Goal: Information Seeking & Learning: Learn about a topic

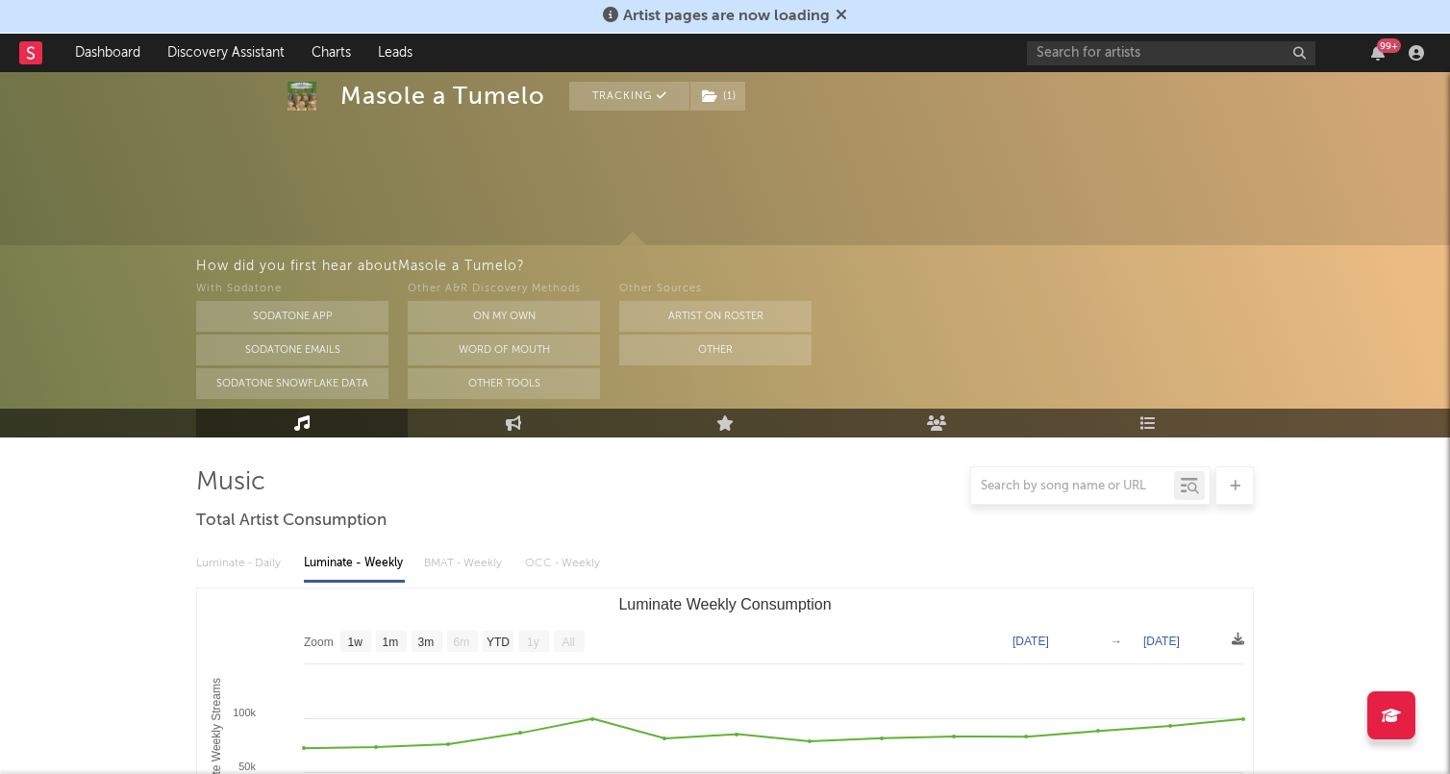
select select "1w"
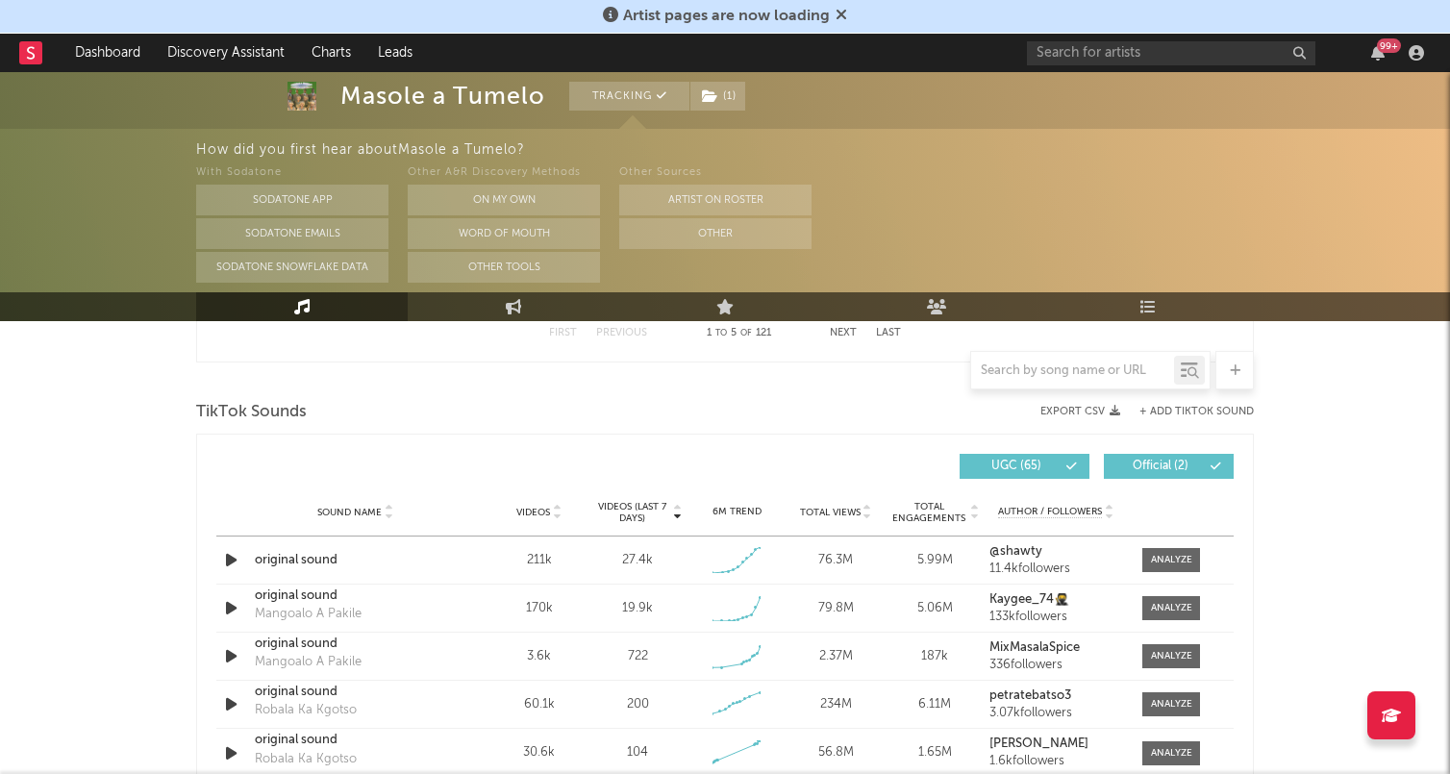
scroll to position [1239, 0]
click at [1157, 555] on div at bounding box center [1171, 559] width 41 height 14
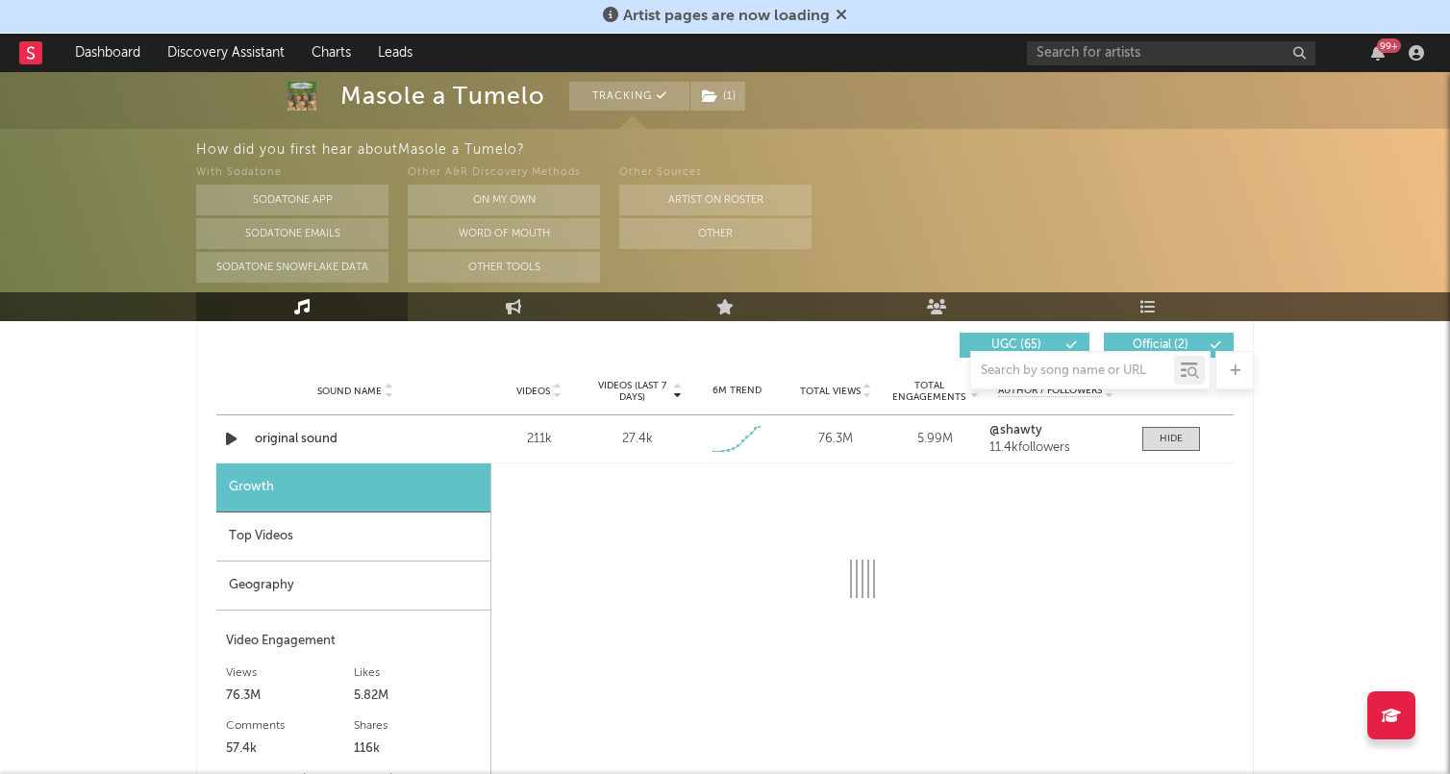
scroll to position [1358, 0]
select select "1w"
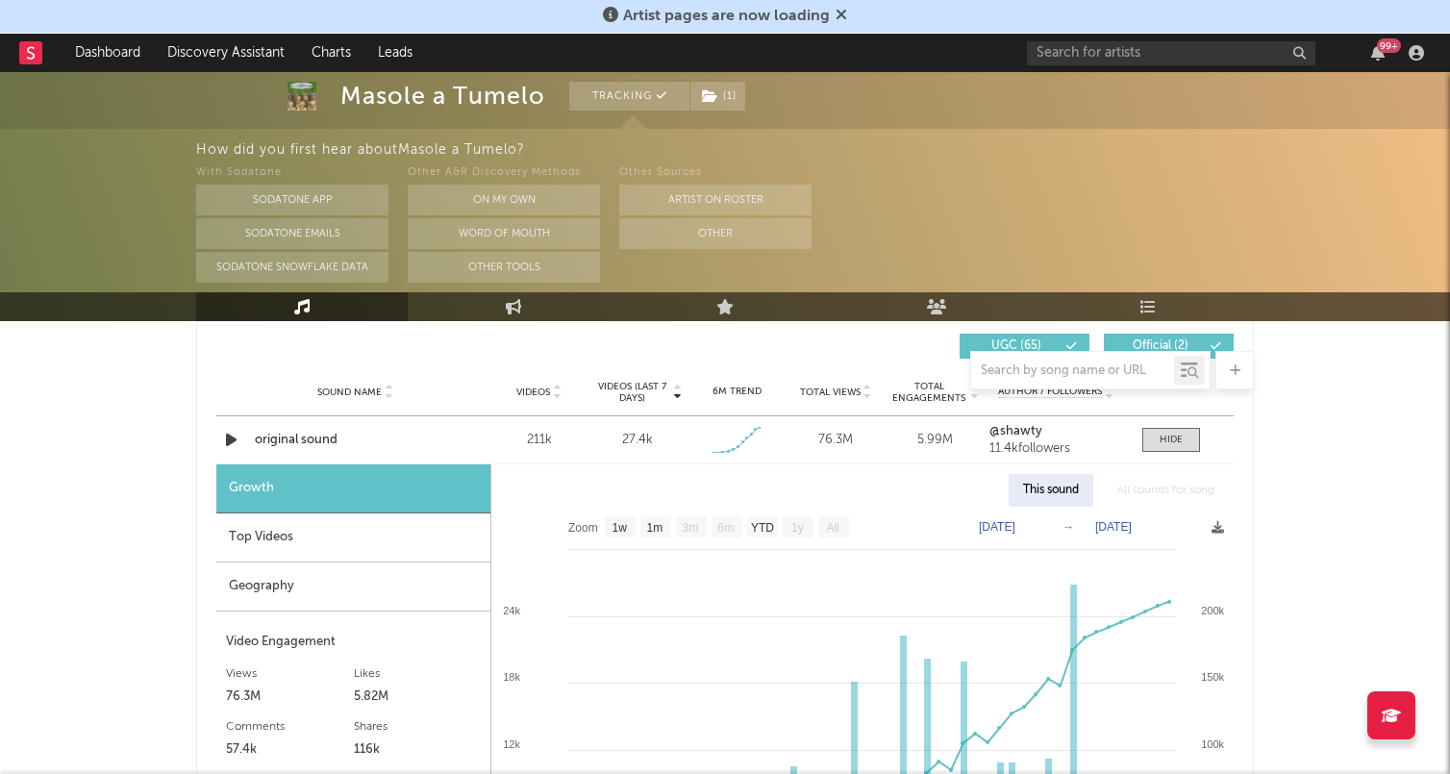
click at [393, 538] on div "Top Videos" at bounding box center [353, 537] width 274 height 49
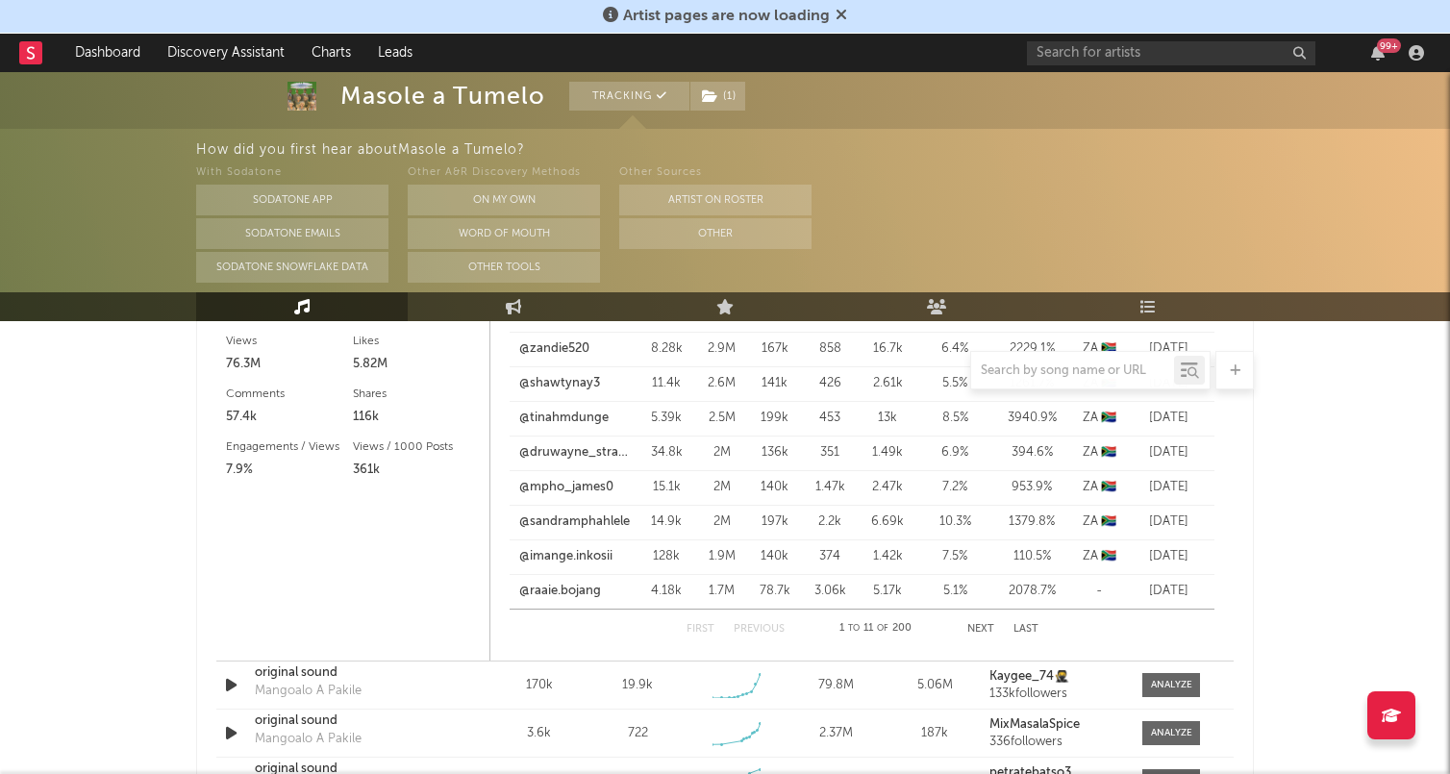
scroll to position [1692, 0]
click at [980, 623] on button "Next" at bounding box center [980, 628] width 27 height 11
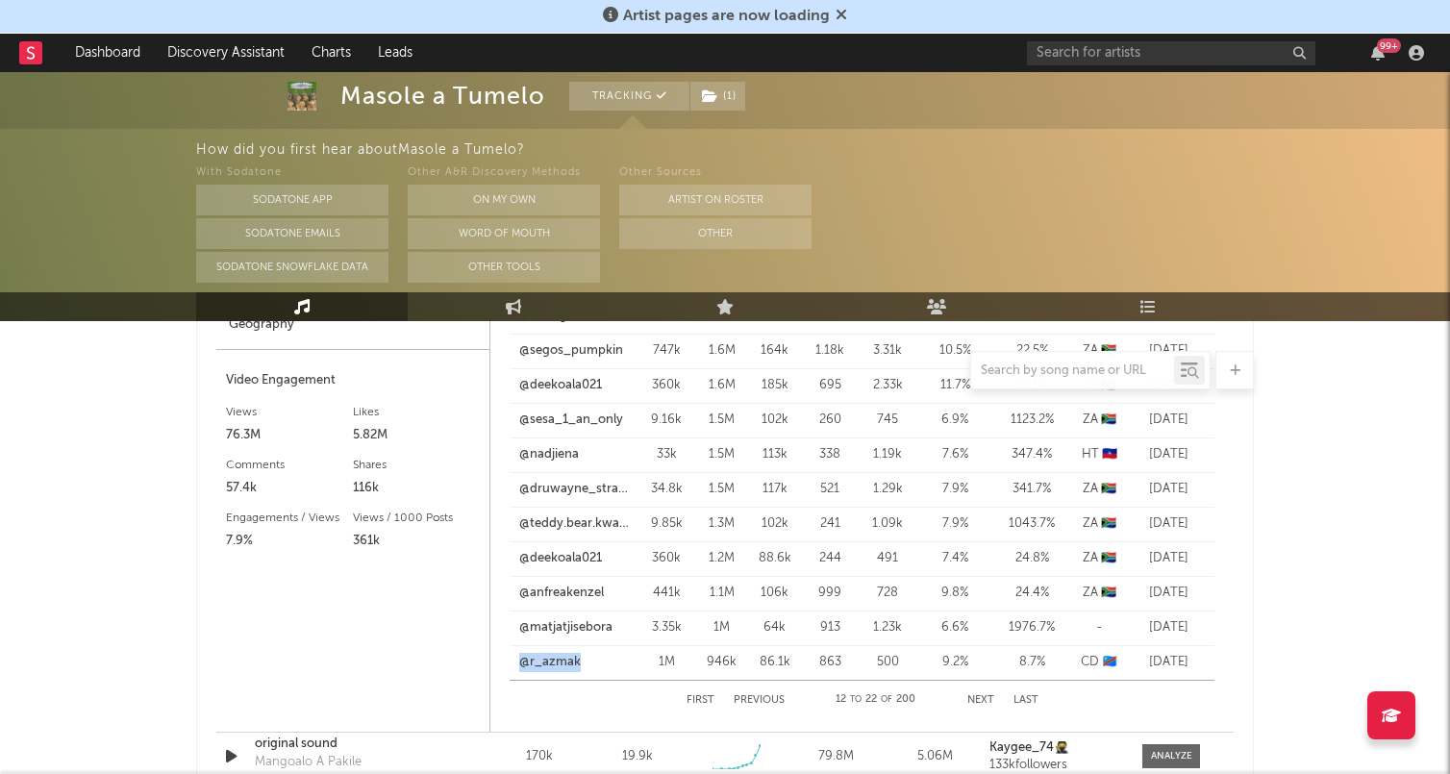
scroll to position [1690, 0]
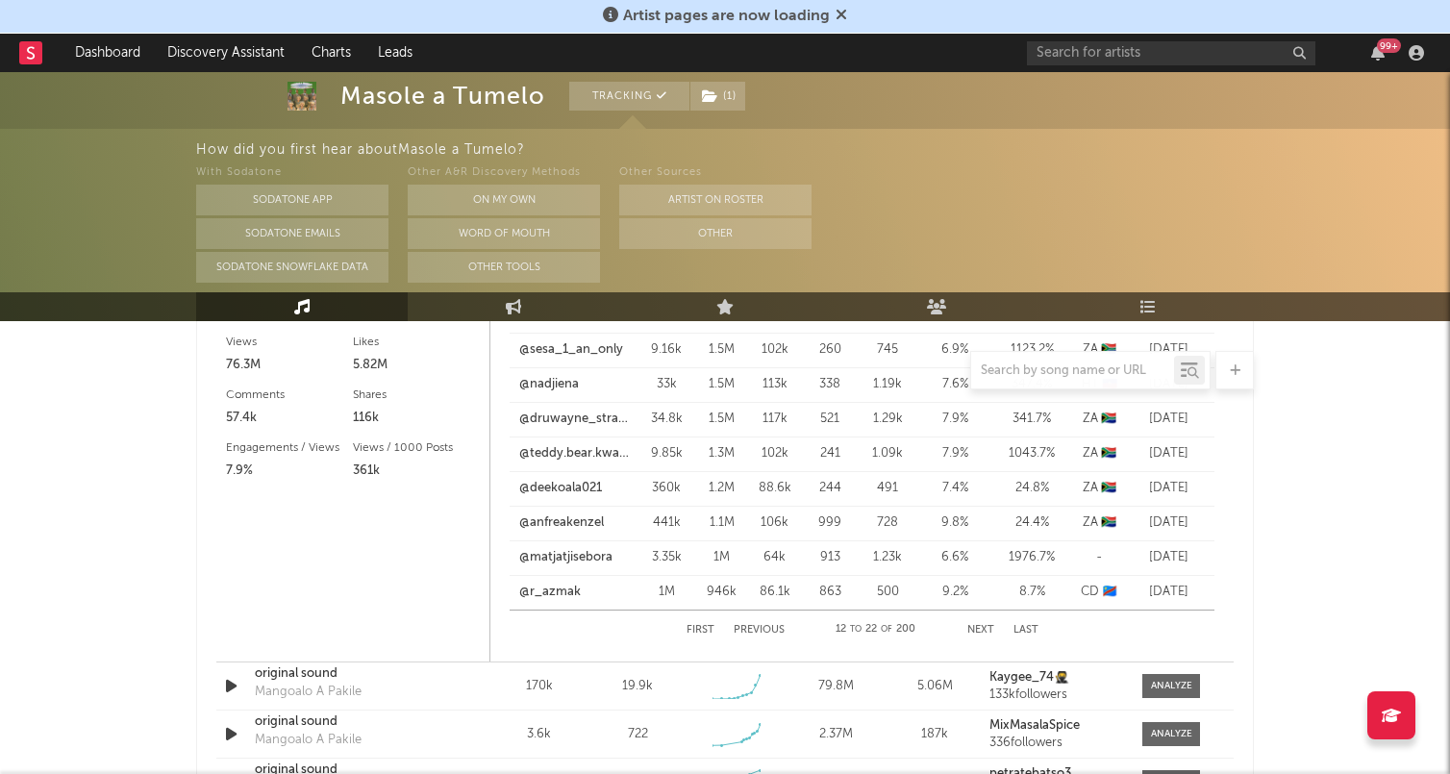
click at [975, 622] on div "First Previous 12 to 22 of 200 Next Last" at bounding box center [862, 629] width 352 height 38
click at [978, 629] on button "Next" at bounding box center [980, 630] width 27 height 11
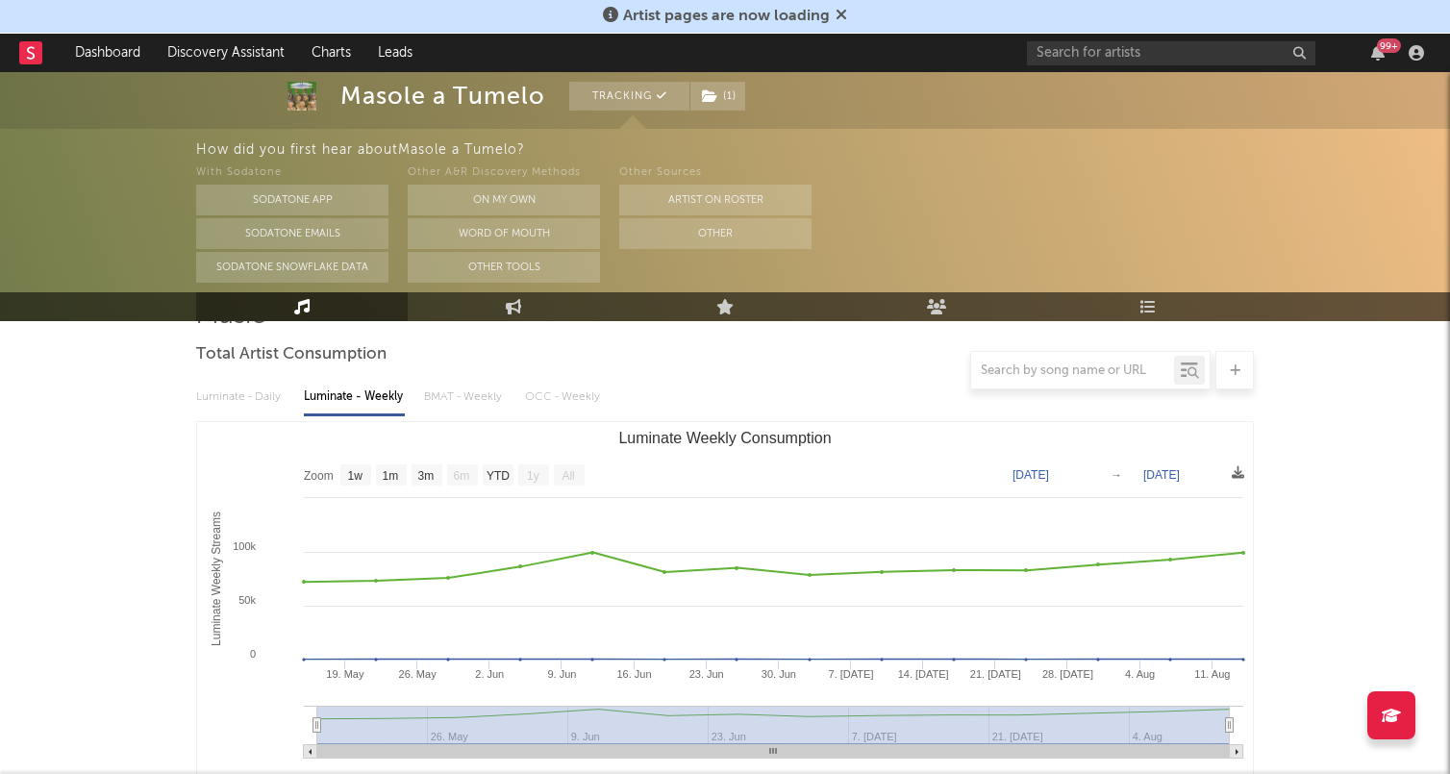
scroll to position [0, 0]
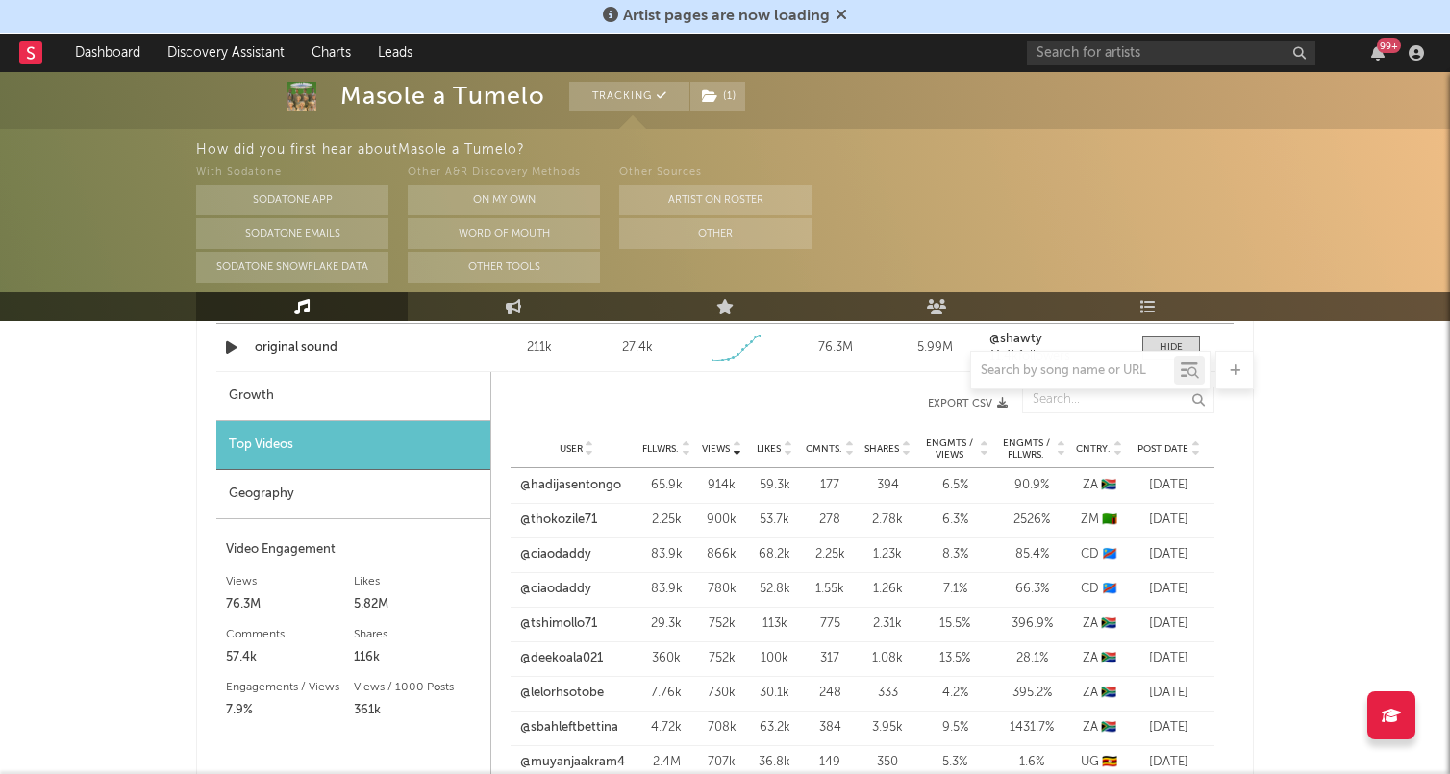
scroll to position [1381, 0]
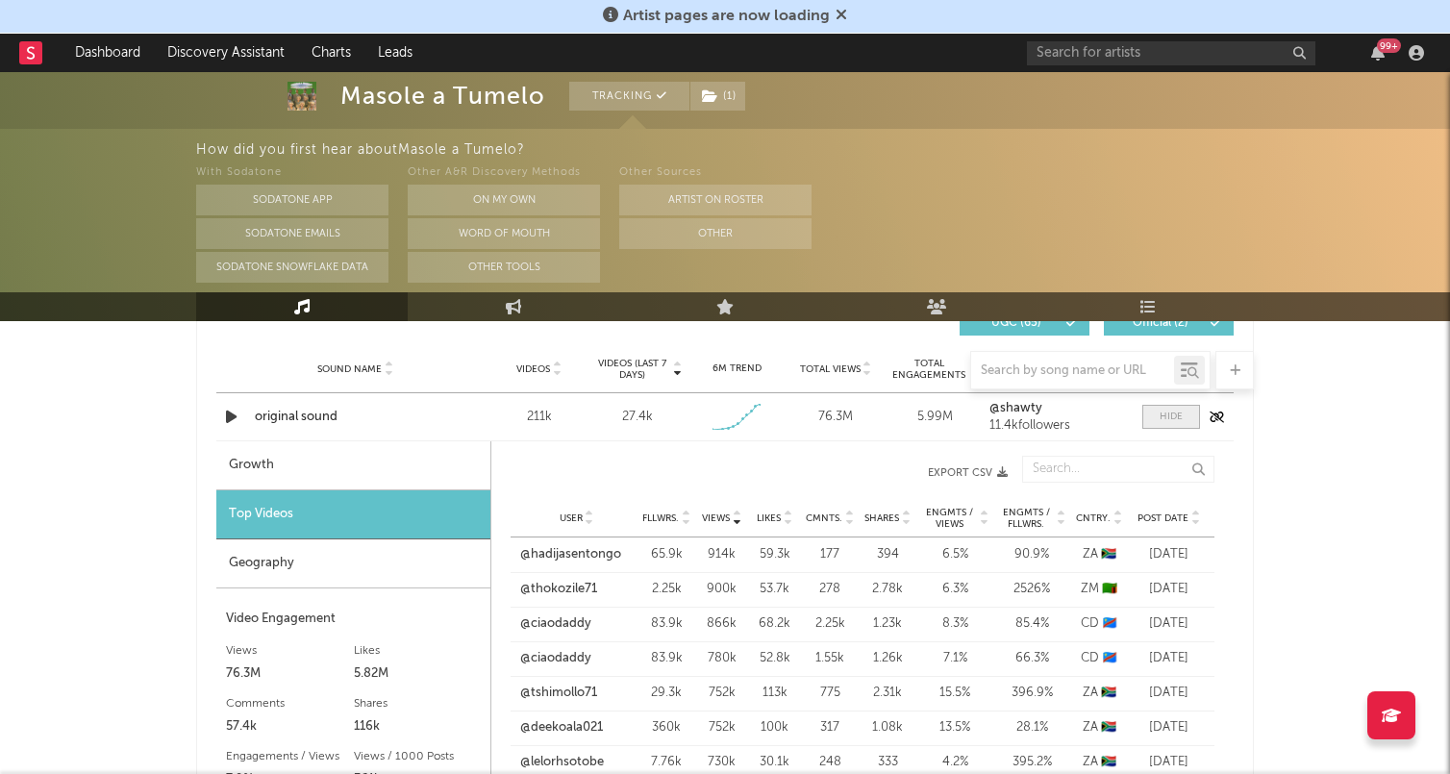
click at [1165, 411] on div at bounding box center [1170, 416] width 23 height 14
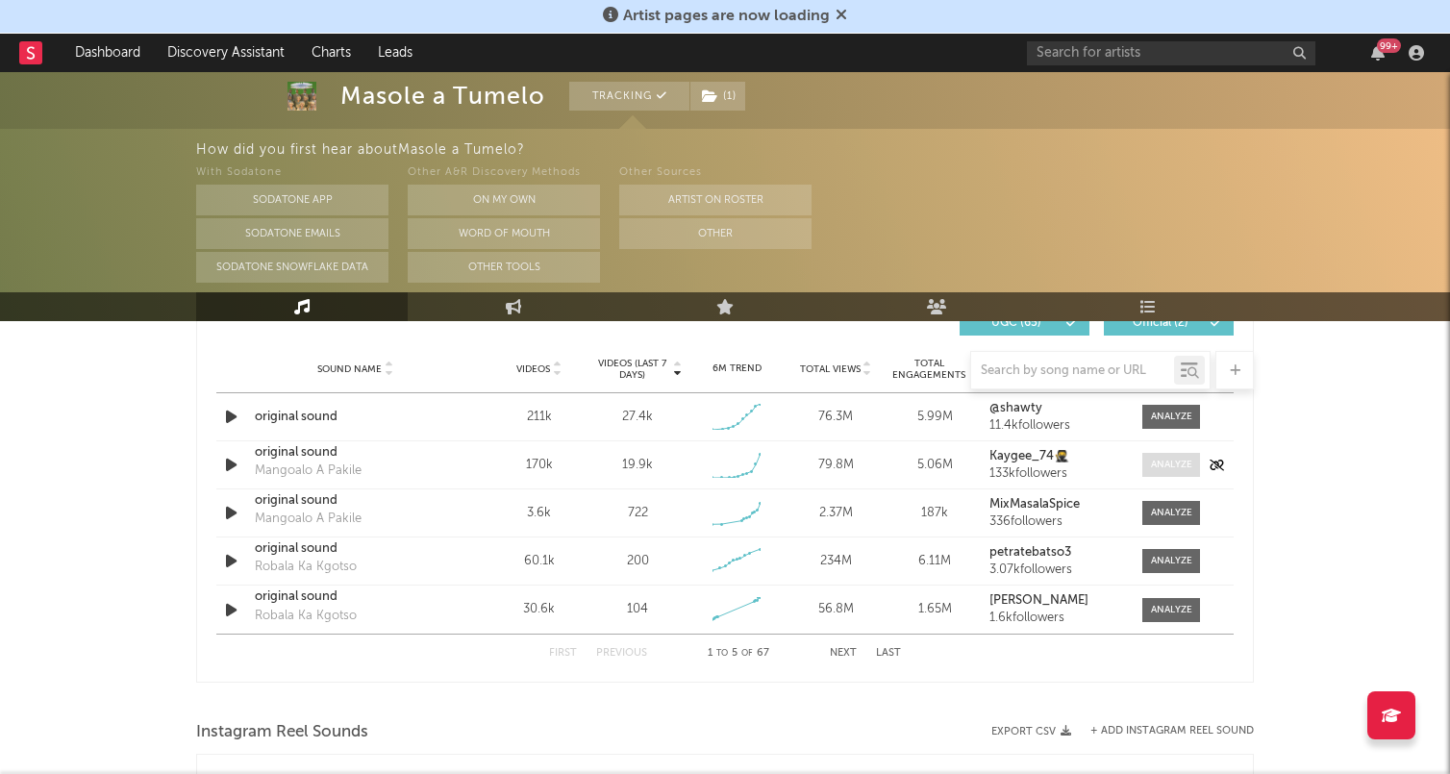
click at [1176, 465] on div at bounding box center [1171, 465] width 41 height 14
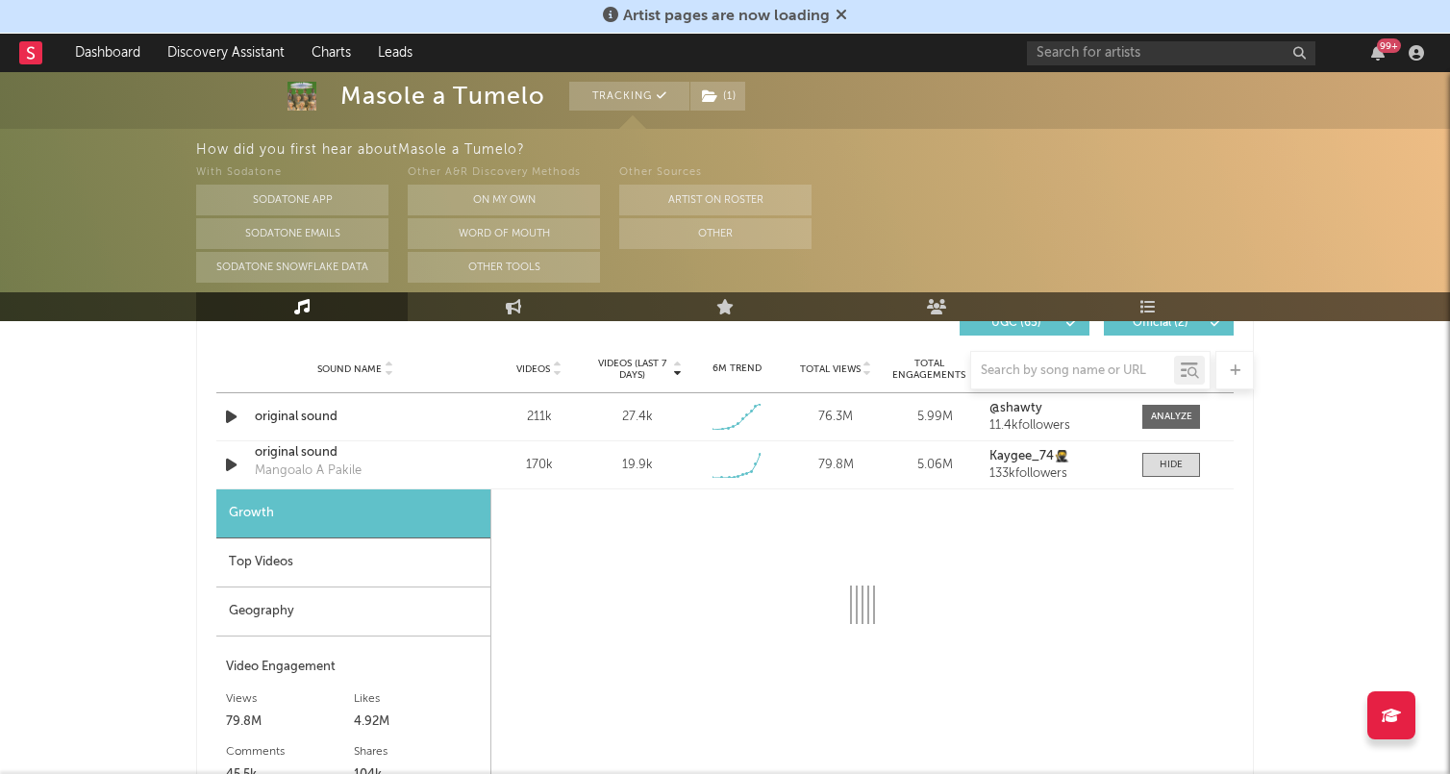
click at [367, 573] on div "Top Videos" at bounding box center [353, 562] width 274 height 49
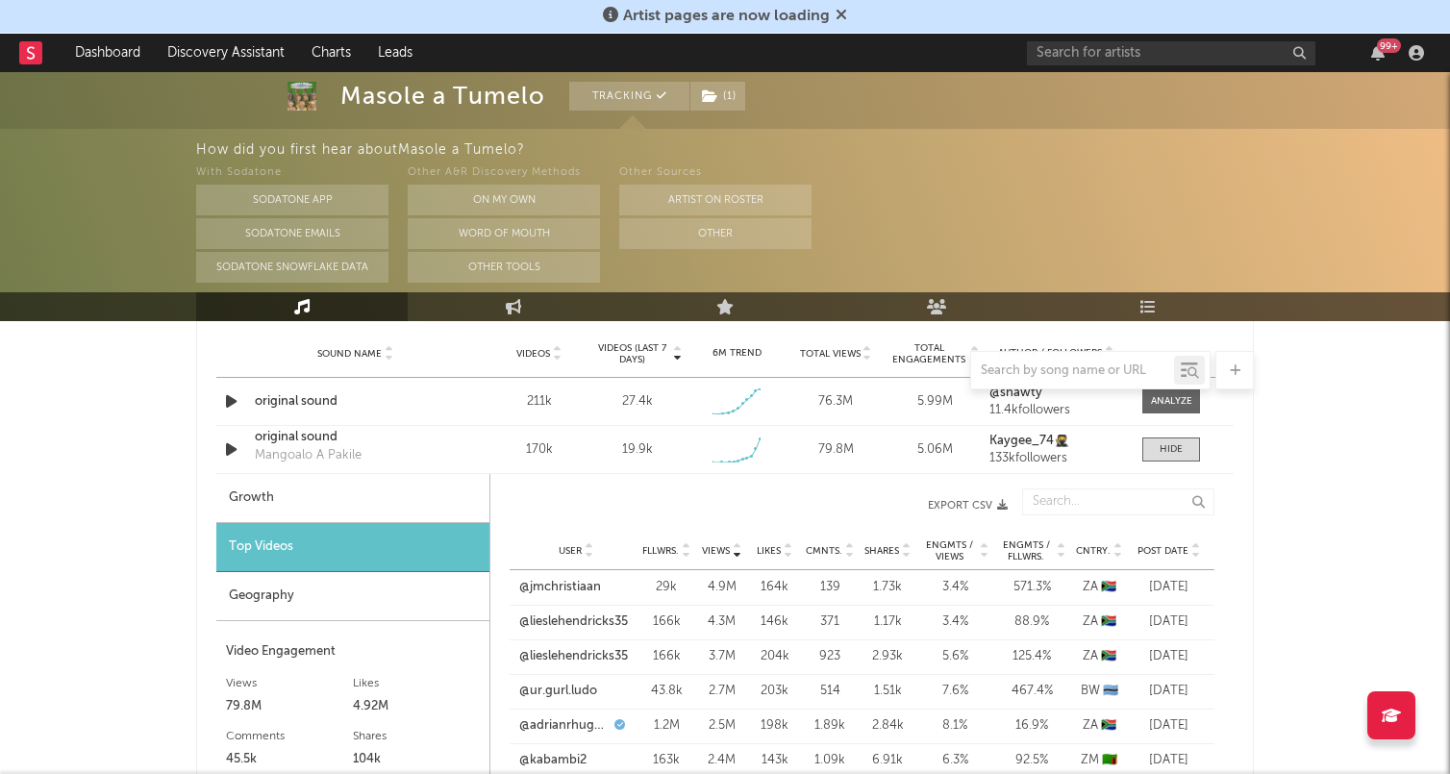
scroll to position [1458, 0]
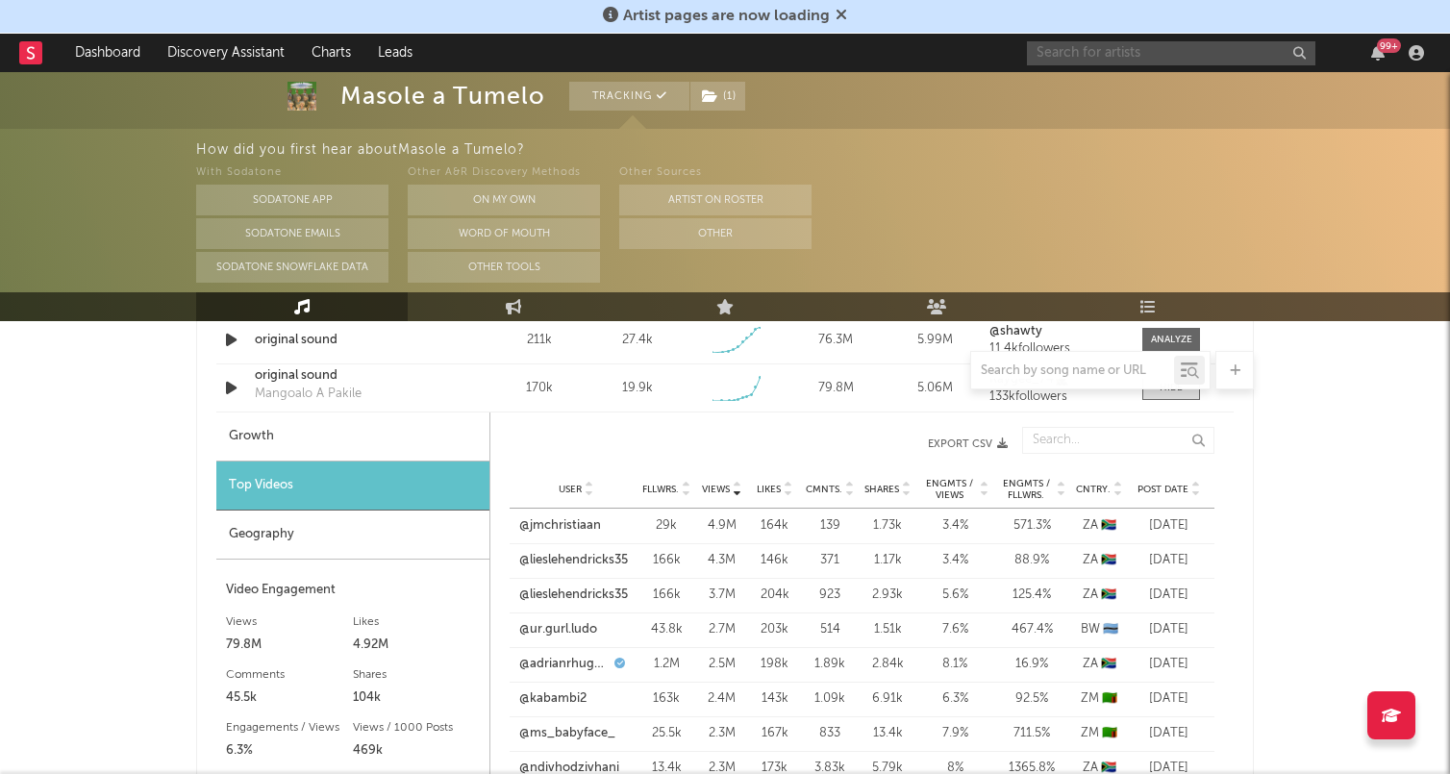
click at [1170, 50] on input "text" at bounding box center [1171, 53] width 288 height 24
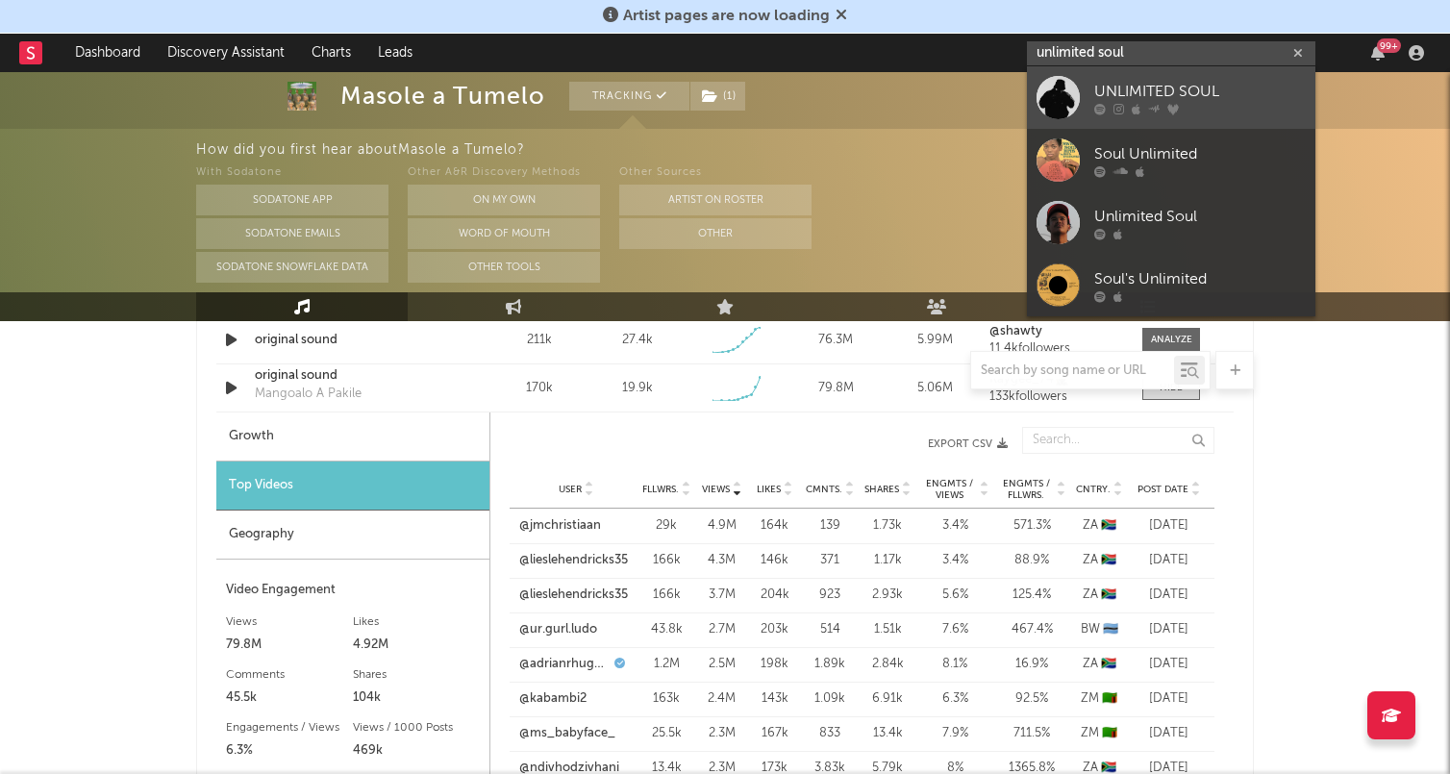
type input "unlimited soul"
click at [1187, 90] on div "UNLIMITED SOUL" at bounding box center [1199, 91] width 211 height 23
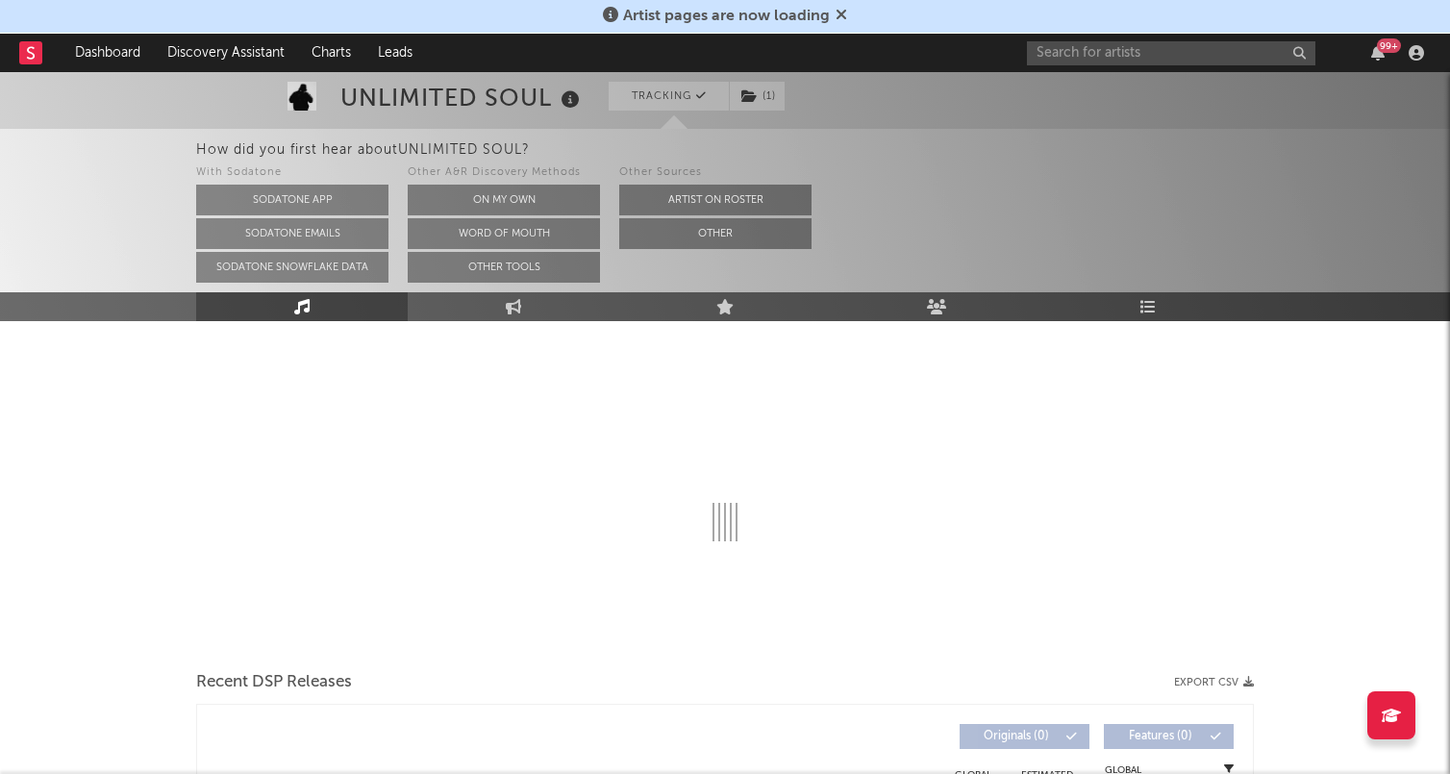
select select "6m"
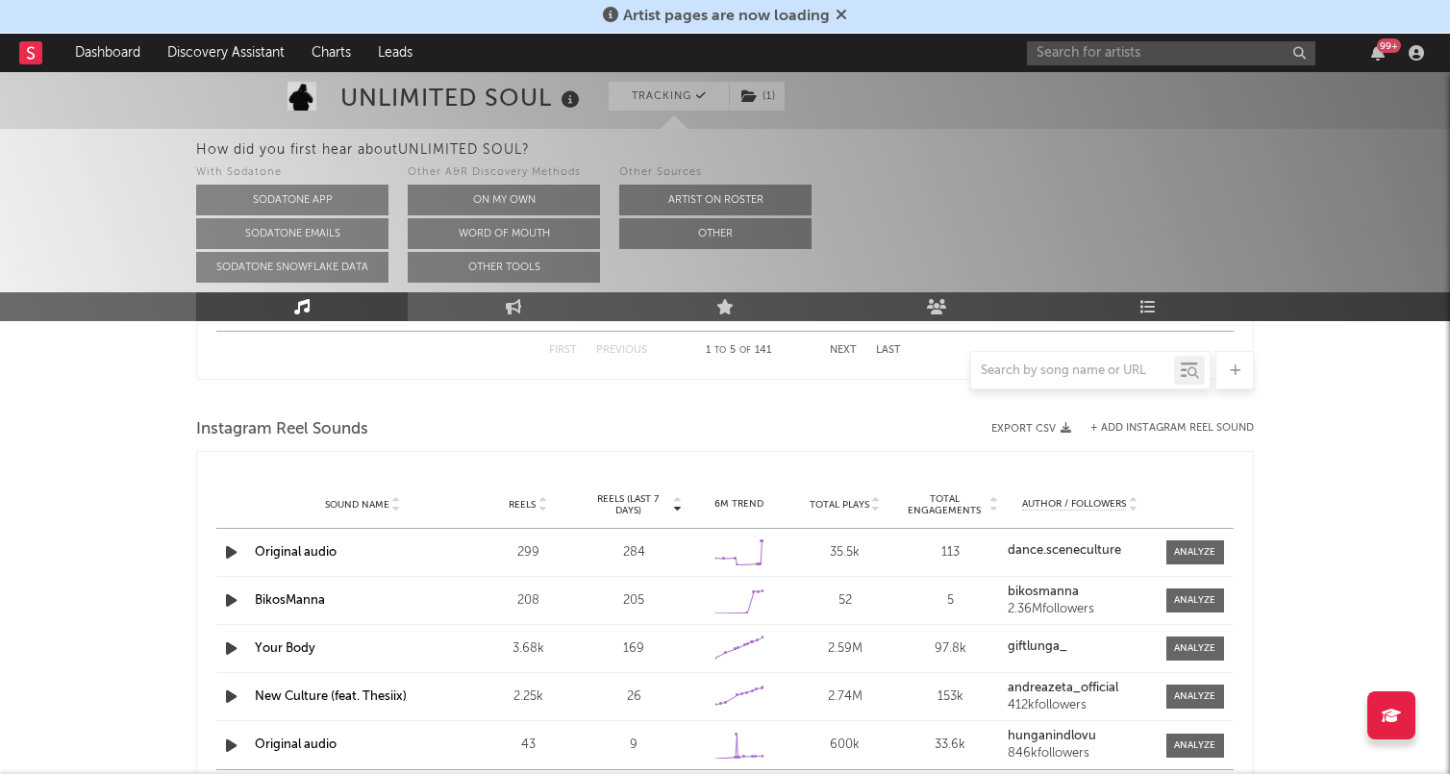
scroll to position [1688, 0]
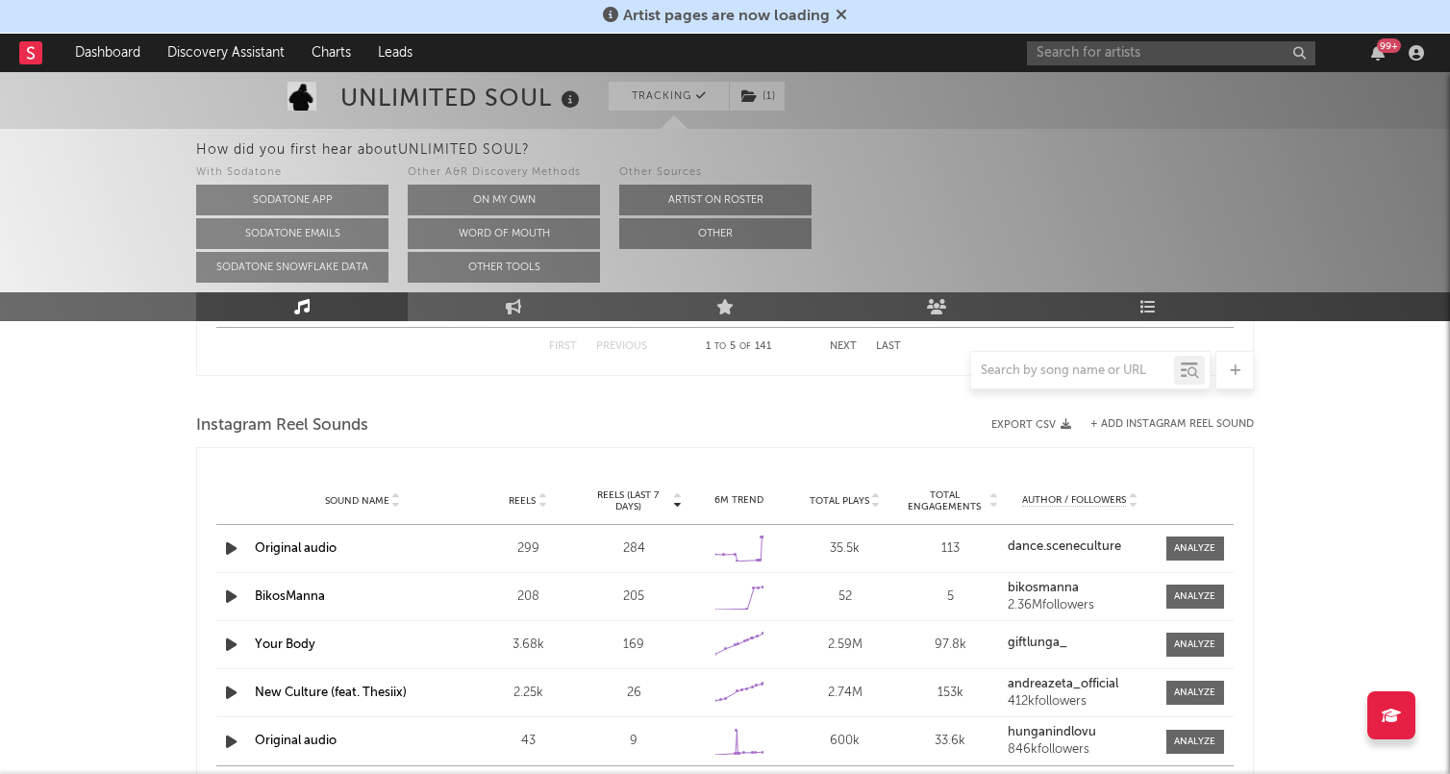
click at [231, 551] on icon "button" at bounding box center [231, 548] width 20 height 24
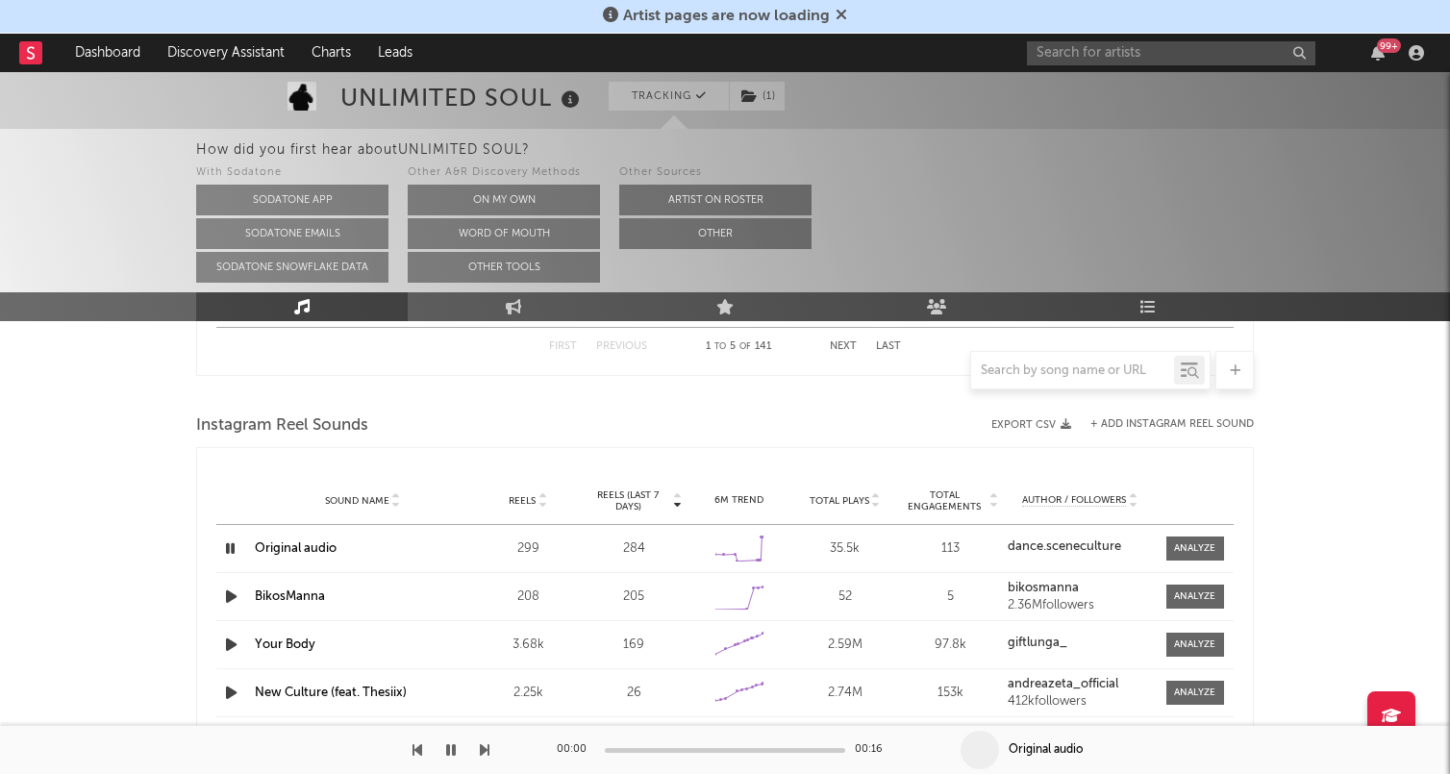
click at [448, 752] on icon "button" at bounding box center [451, 749] width 10 height 15
click at [448, 752] on icon "button" at bounding box center [451, 749] width 12 height 15
